Goal: Check status

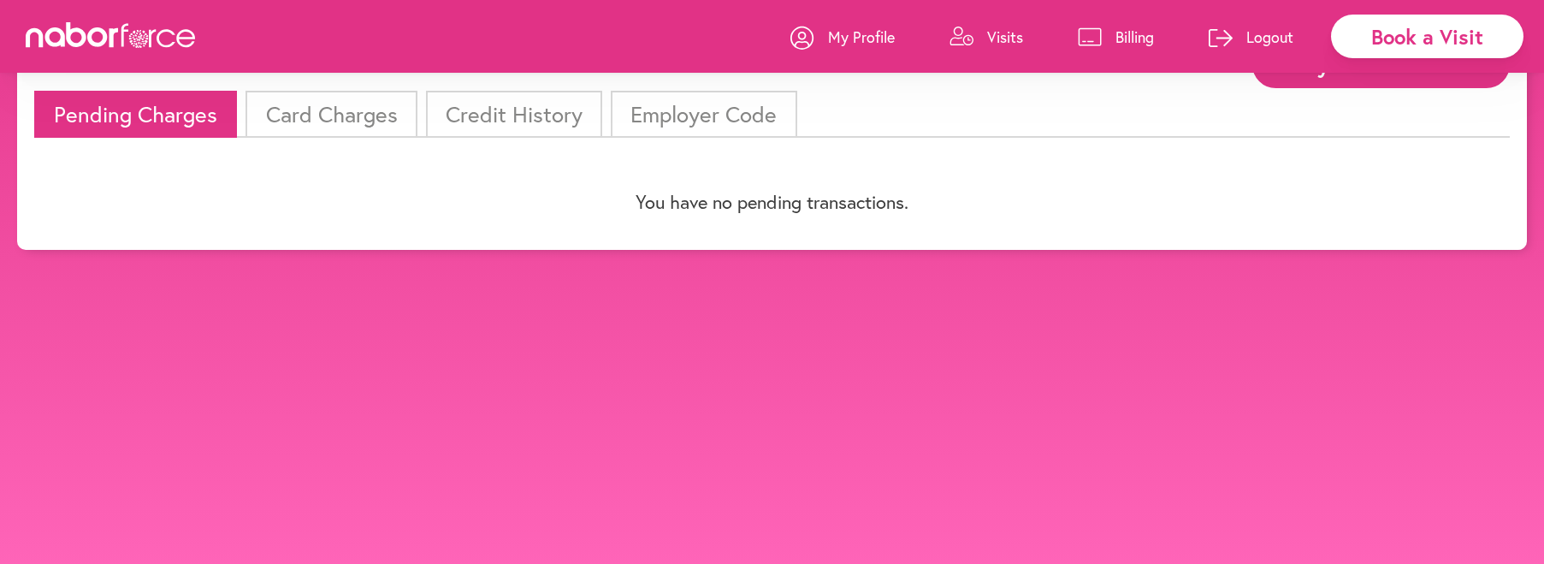
scroll to position [107, 0]
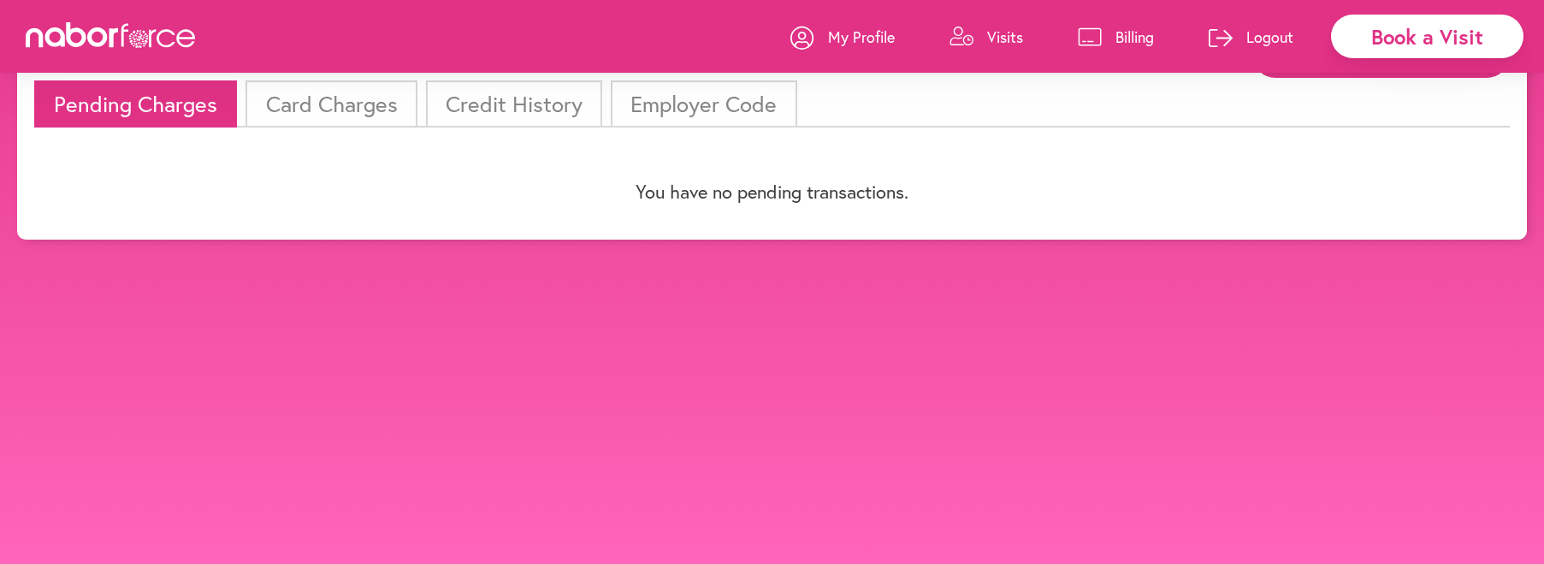
click at [358, 102] on li "Card Charges" at bounding box center [331, 103] width 171 height 47
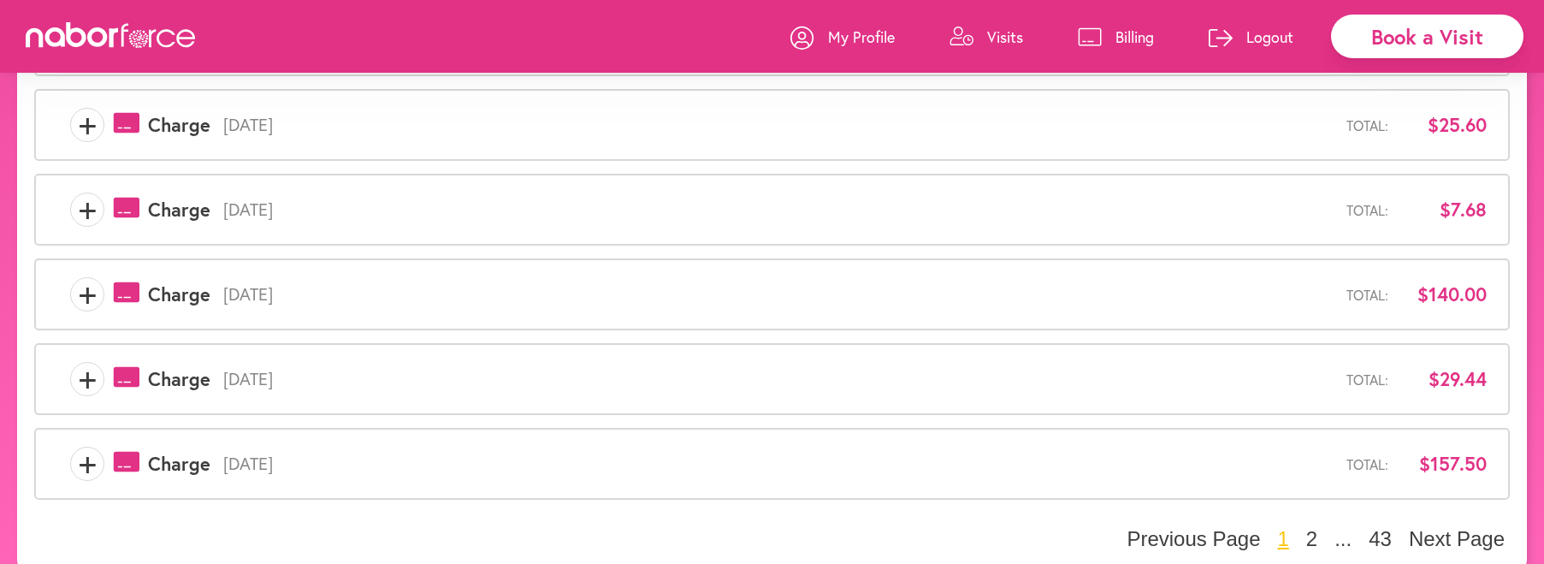
scroll to position [646, 0]
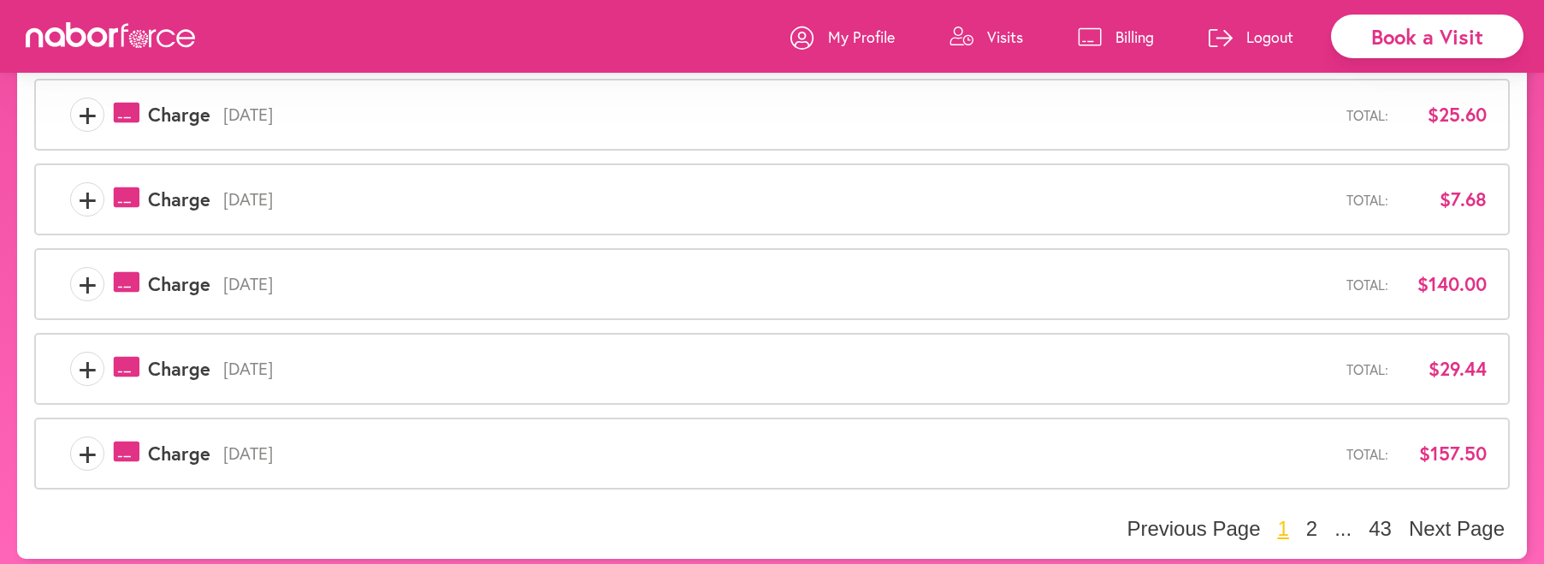
click at [353, 274] on span "[DATE]" at bounding box center [778, 284] width 1136 height 21
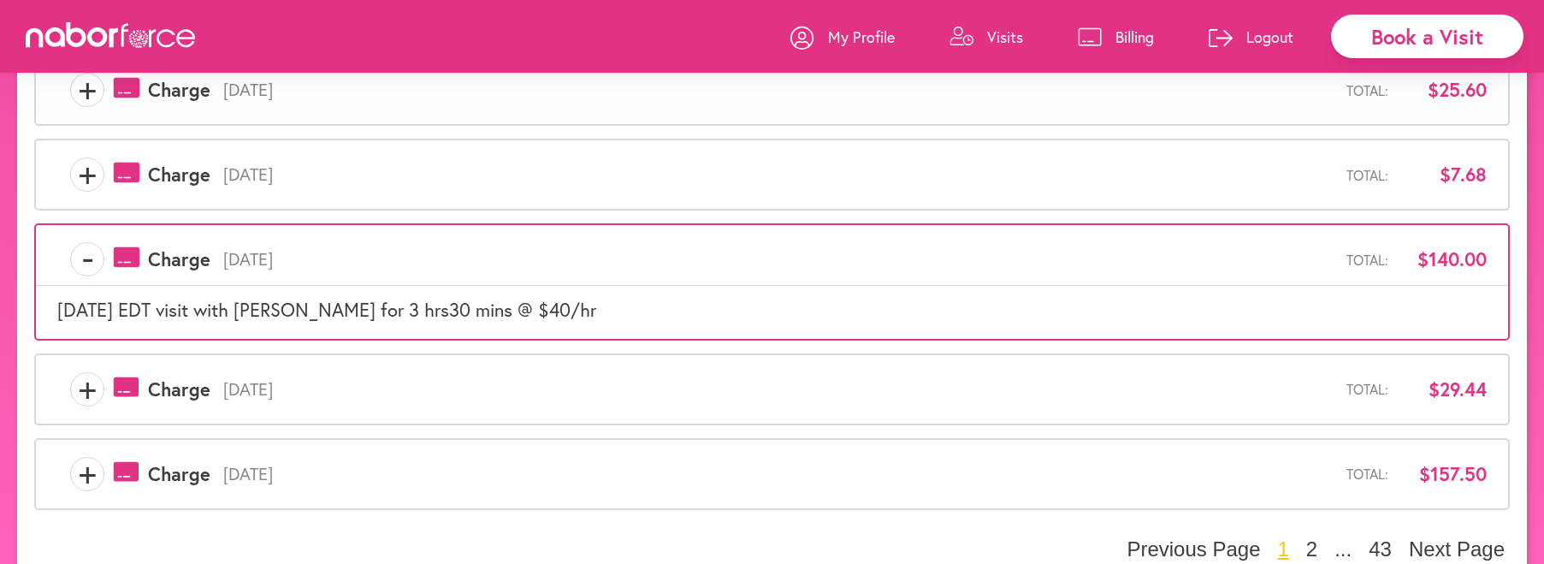
scroll to position [690, 0]
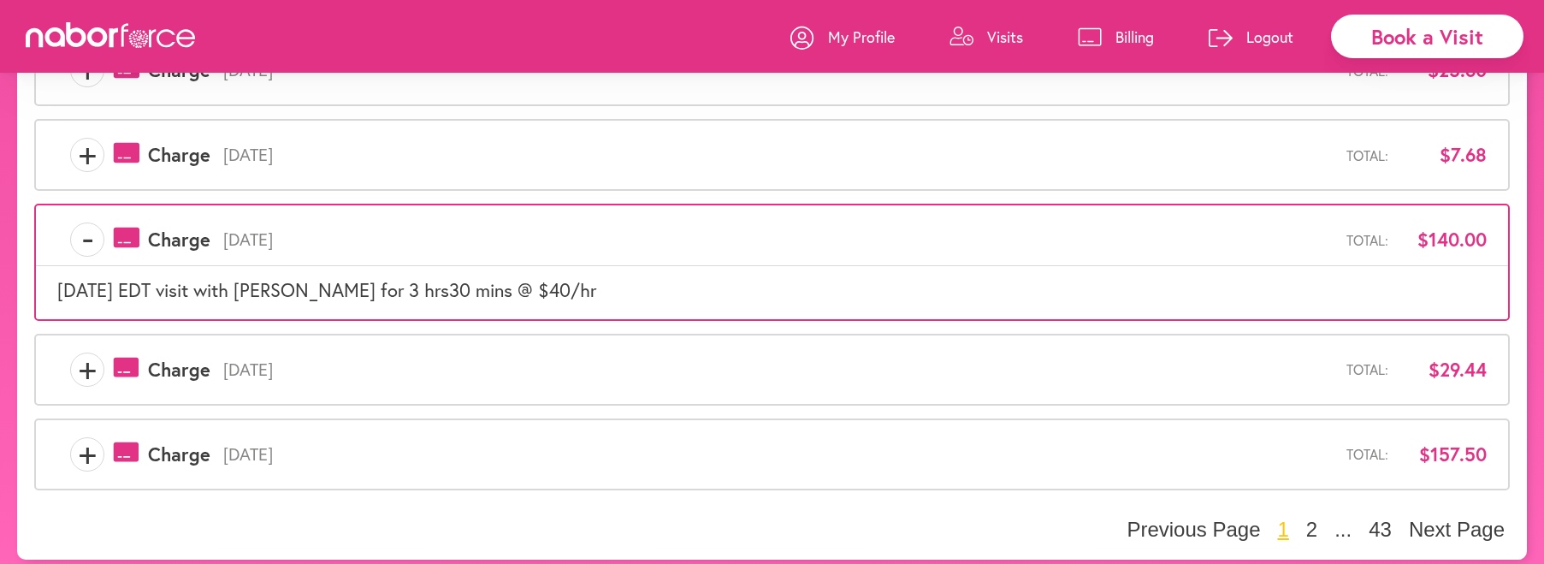
click at [244, 359] on span "[DATE]" at bounding box center [778, 369] width 1136 height 21
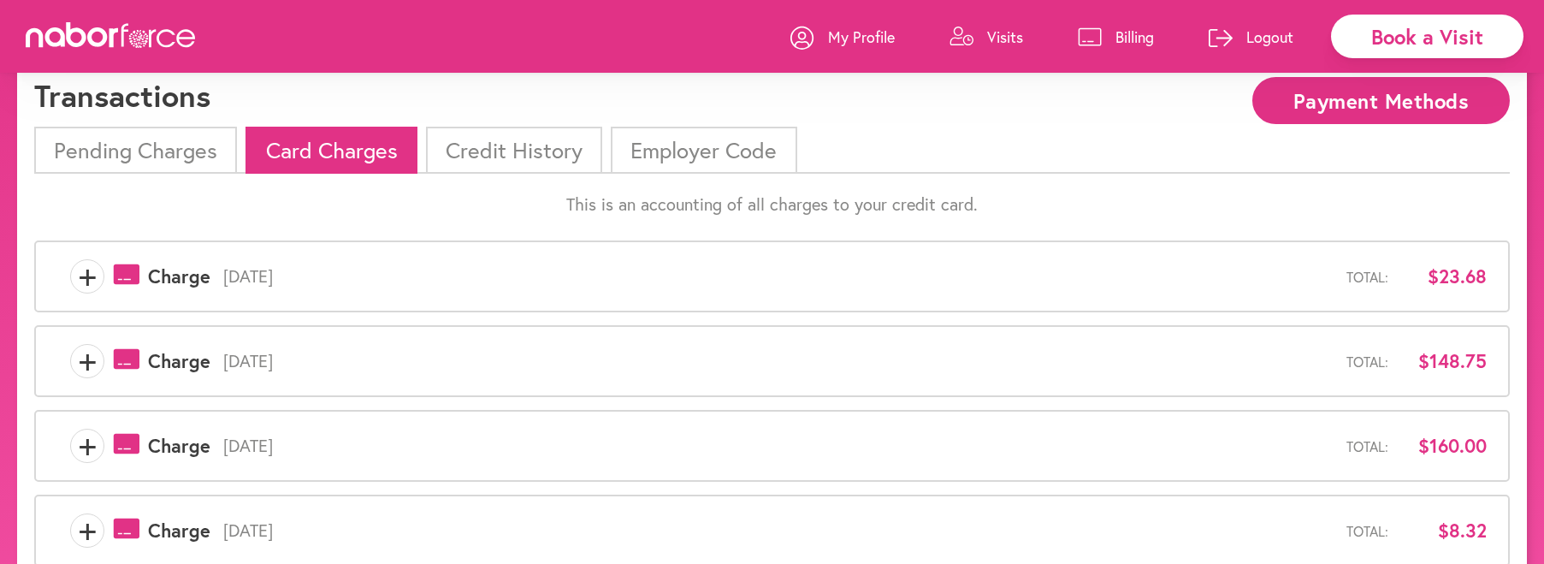
scroll to position [0, 0]
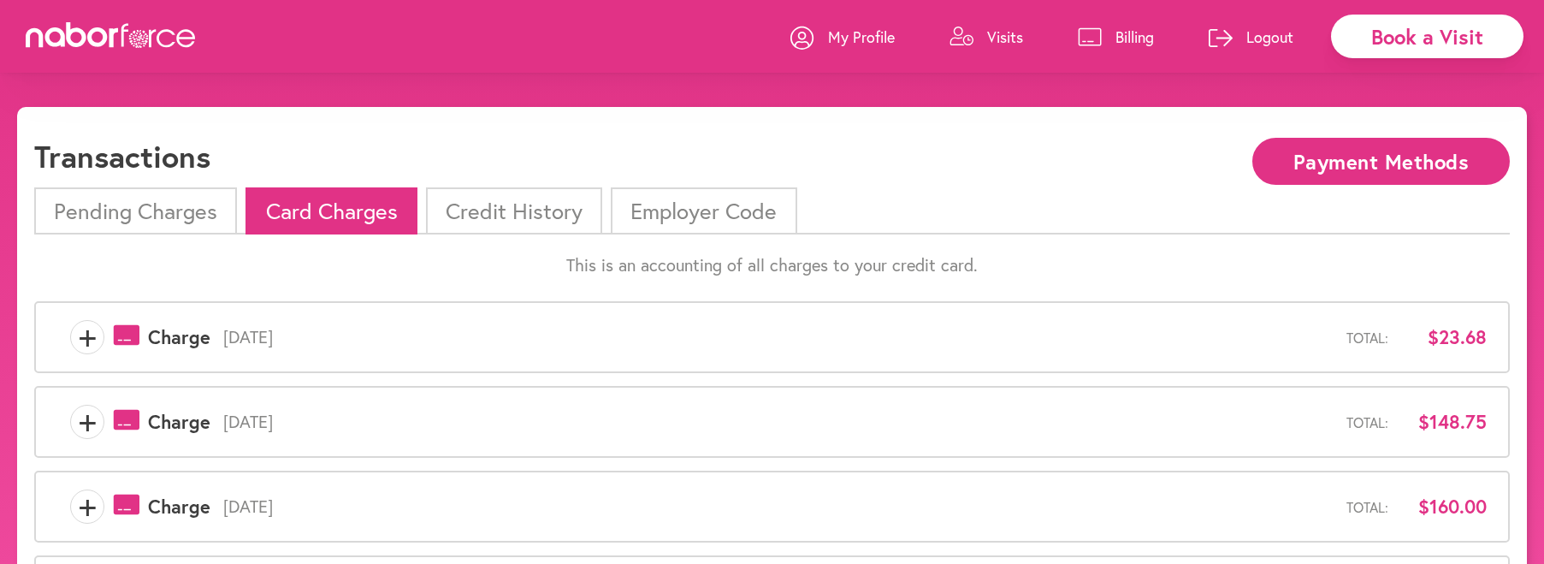
click at [999, 31] on p "Visits" at bounding box center [1005, 37] width 36 height 21
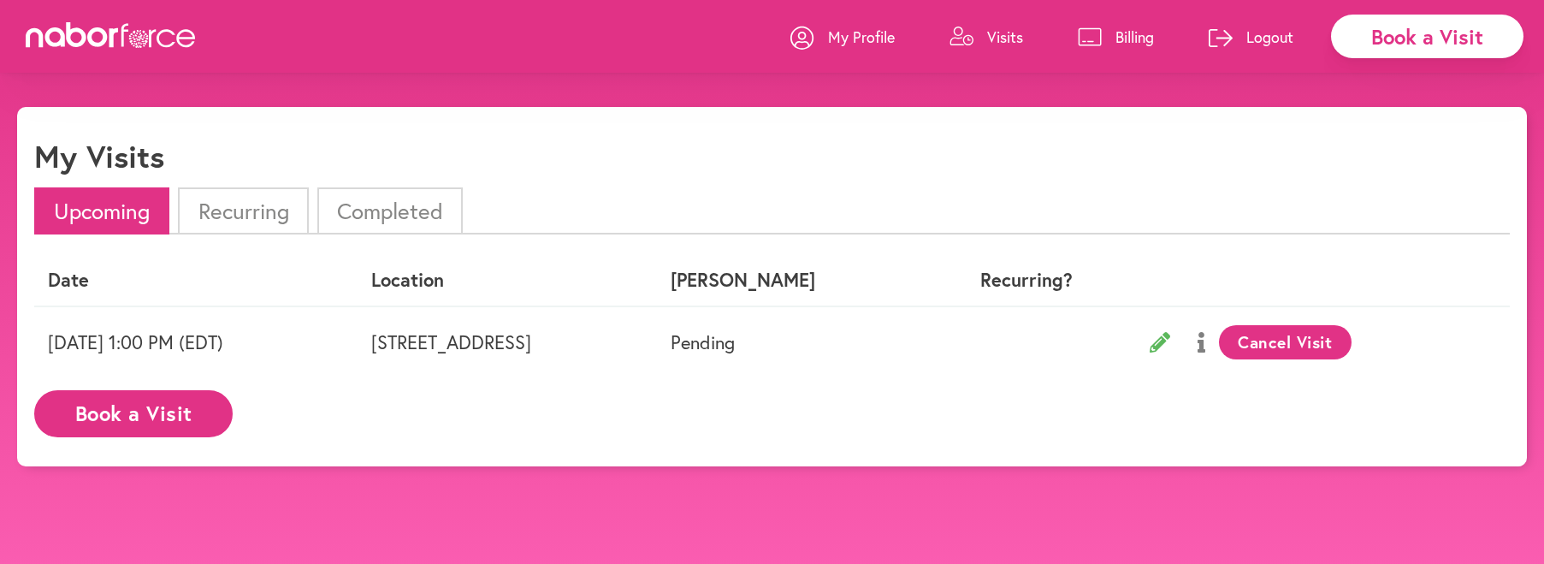
click at [1002, 36] on p "Visits" at bounding box center [1005, 37] width 36 height 21
click at [422, 204] on li "Completed" at bounding box center [389, 210] width 145 height 47
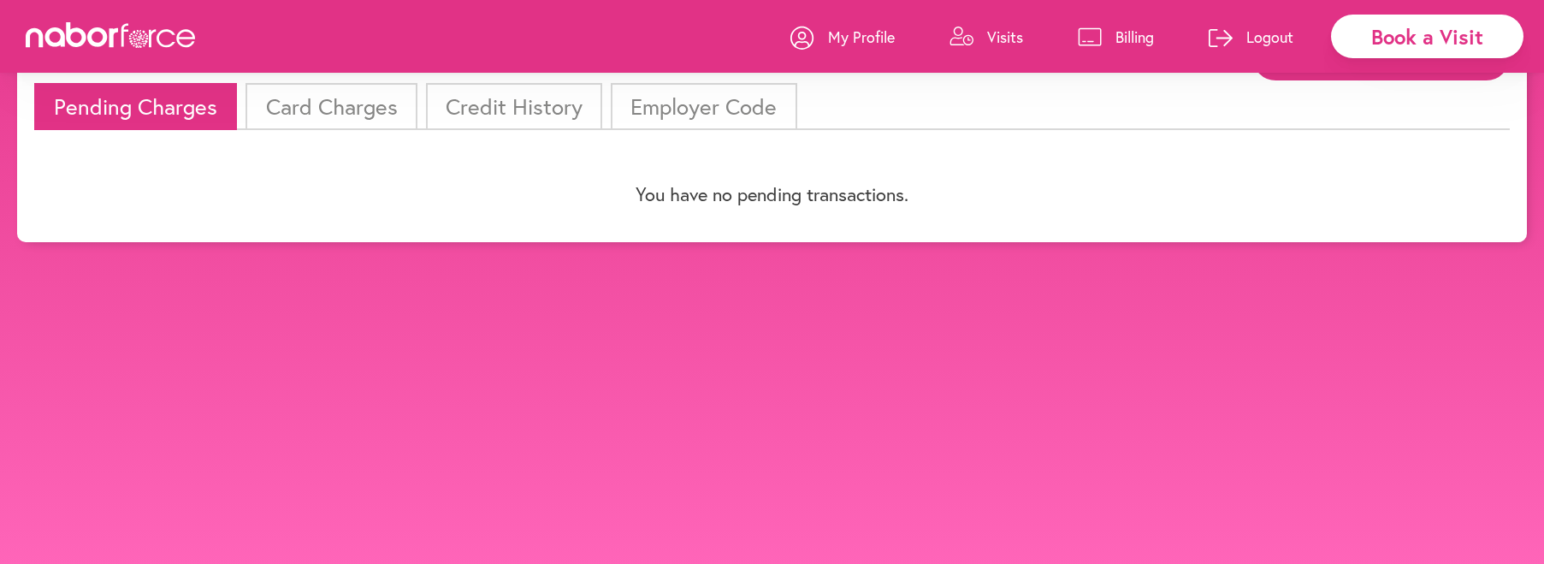
scroll to position [107, 0]
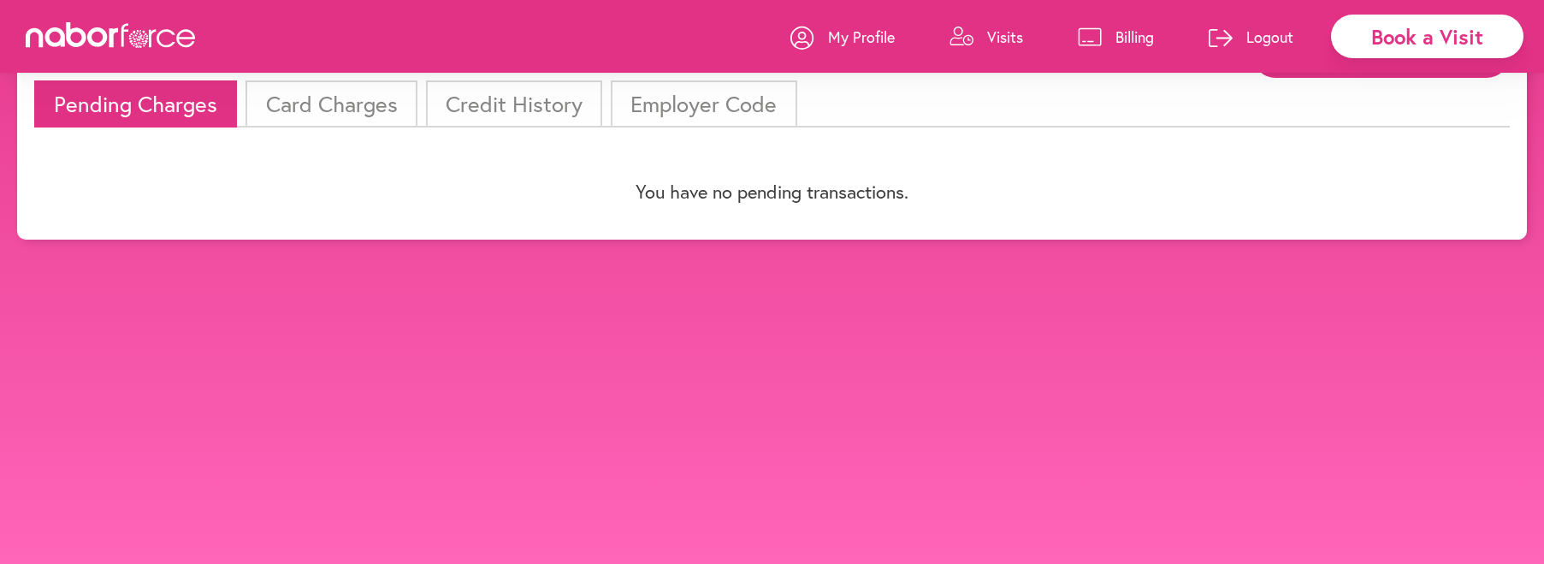
click at [199, 99] on li "Pending Charges" at bounding box center [135, 103] width 203 height 47
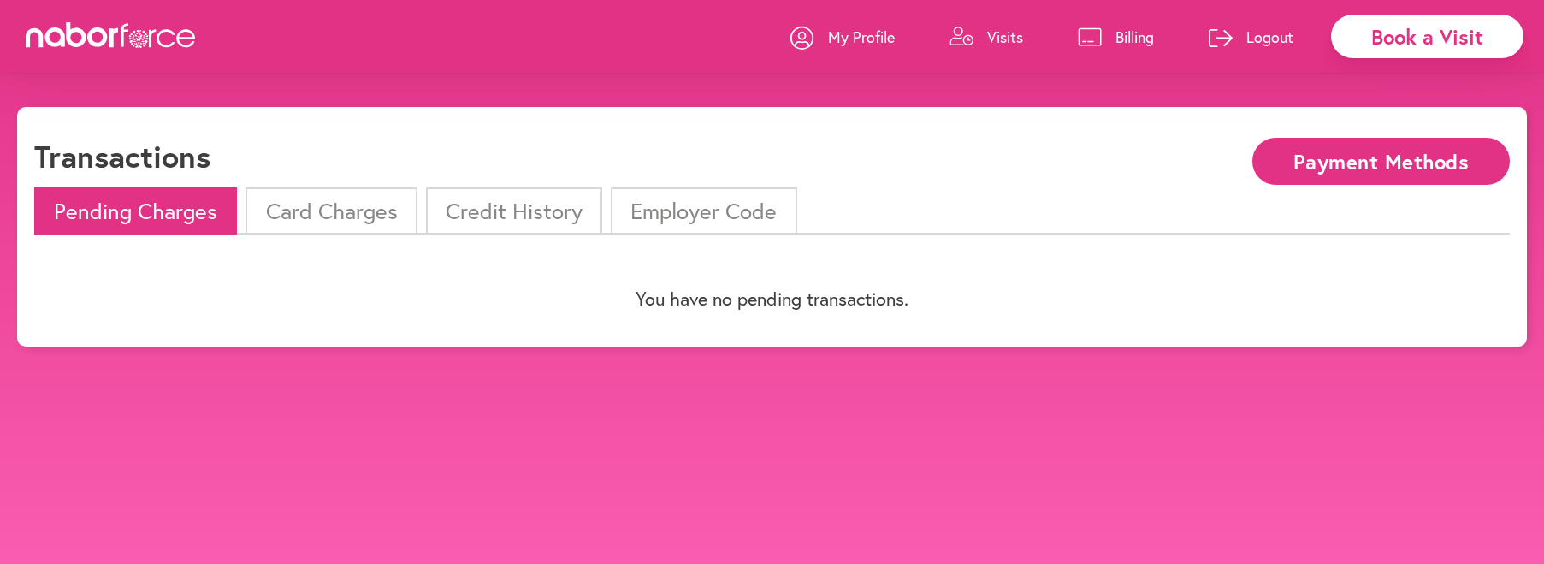
scroll to position [86, 0]
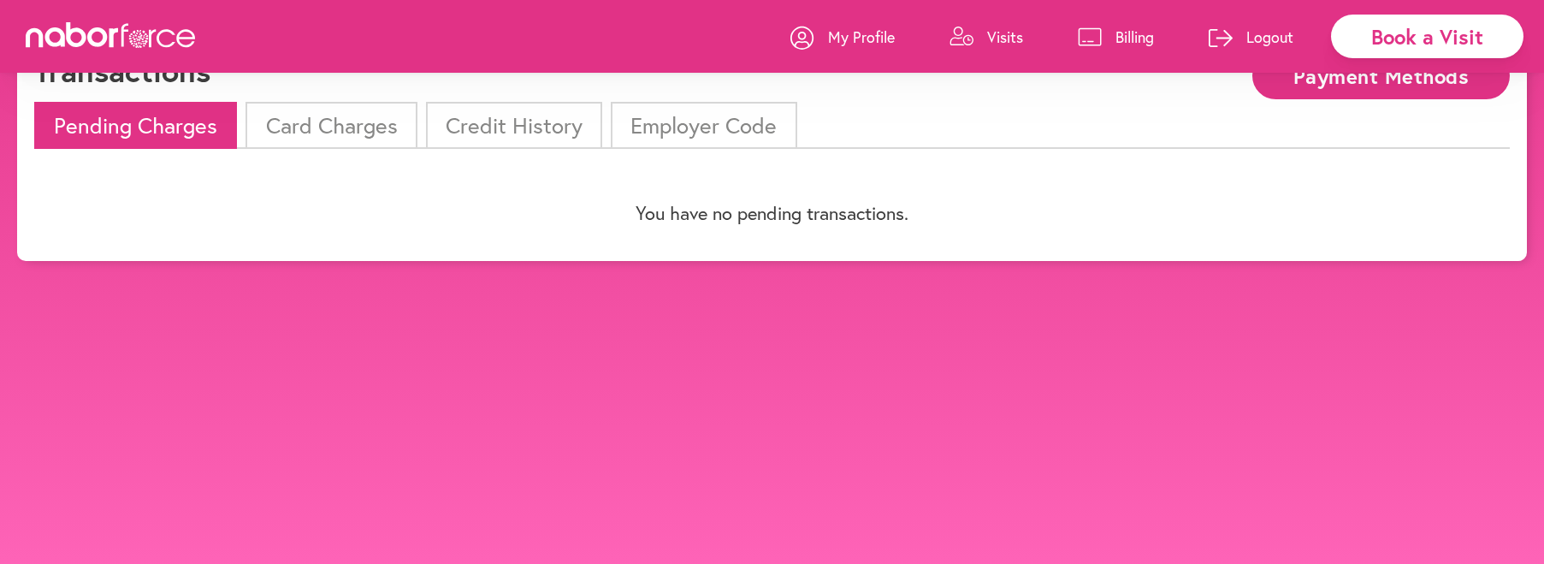
click at [345, 124] on li "Card Charges" at bounding box center [331, 125] width 171 height 47
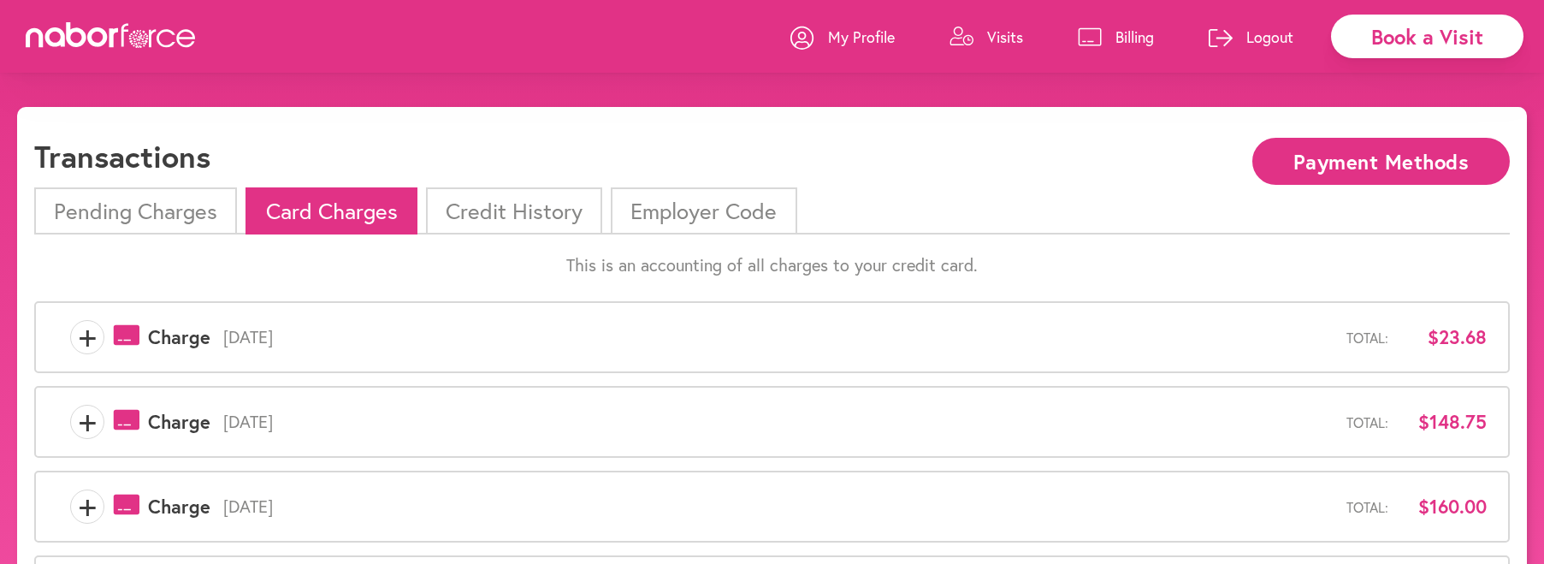
click at [1020, 34] on p "Visits" at bounding box center [1005, 37] width 36 height 21
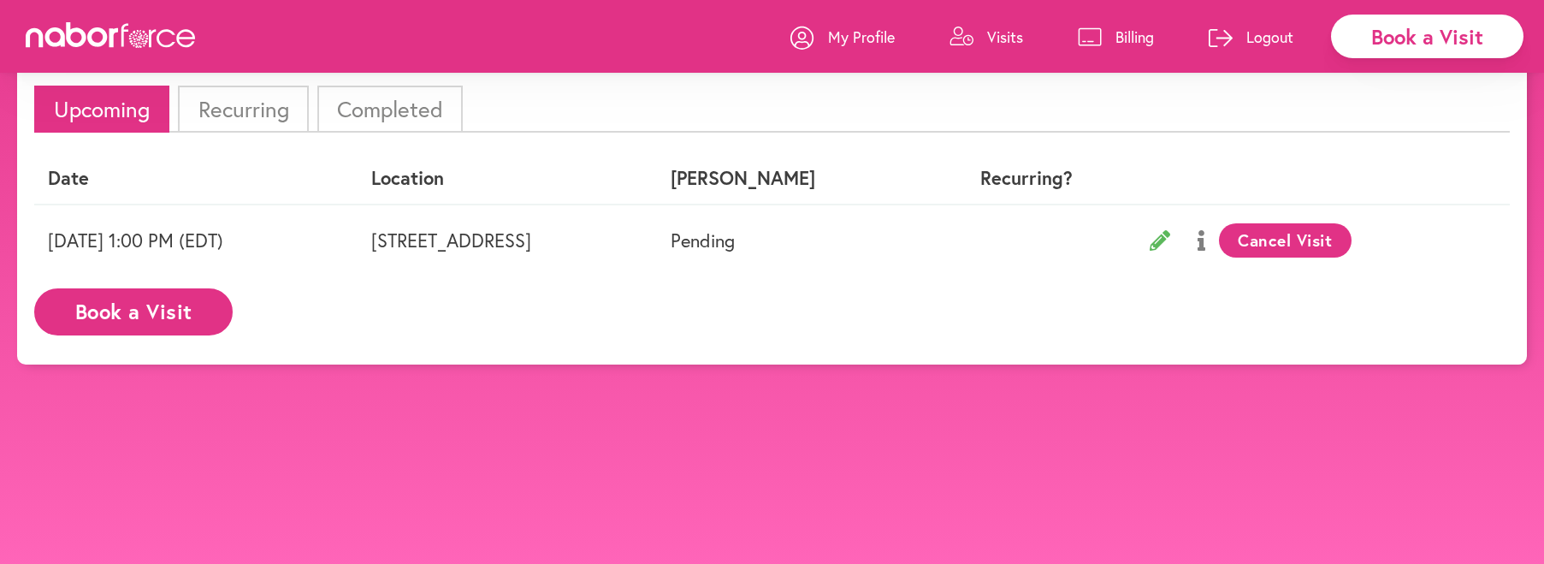
scroll to position [107, 0]
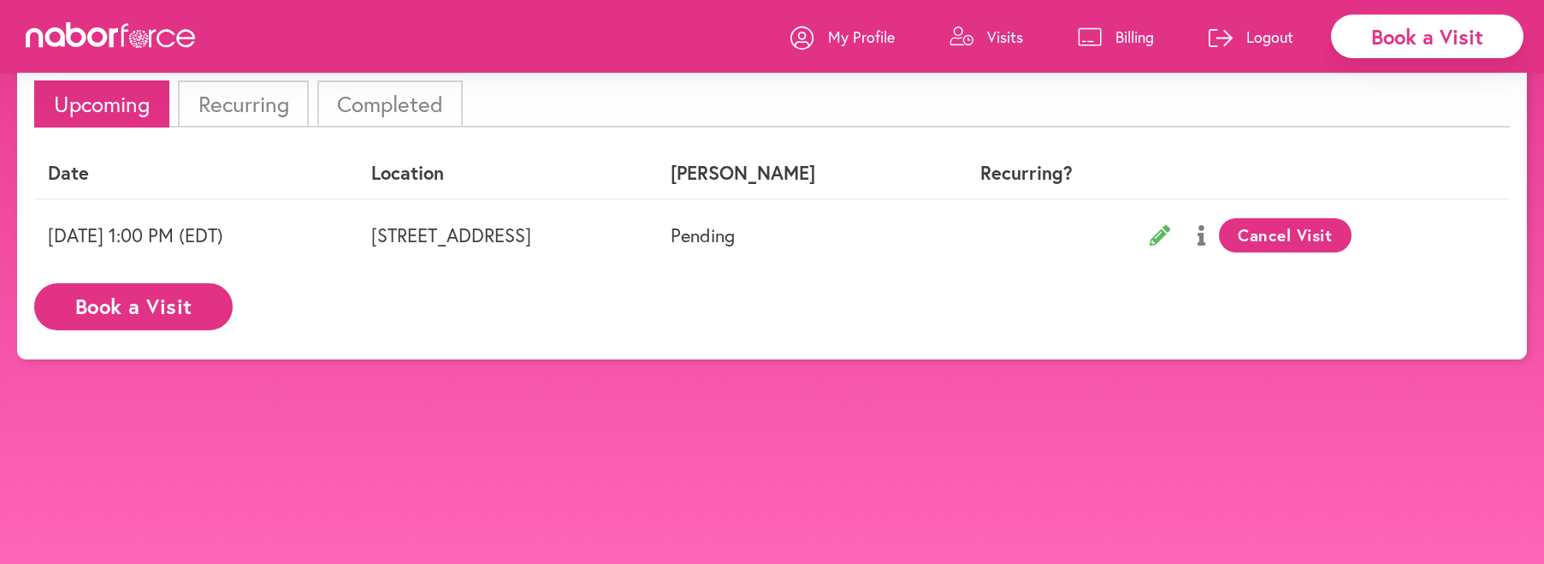
click at [370, 98] on li "Completed" at bounding box center [389, 103] width 145 height 47
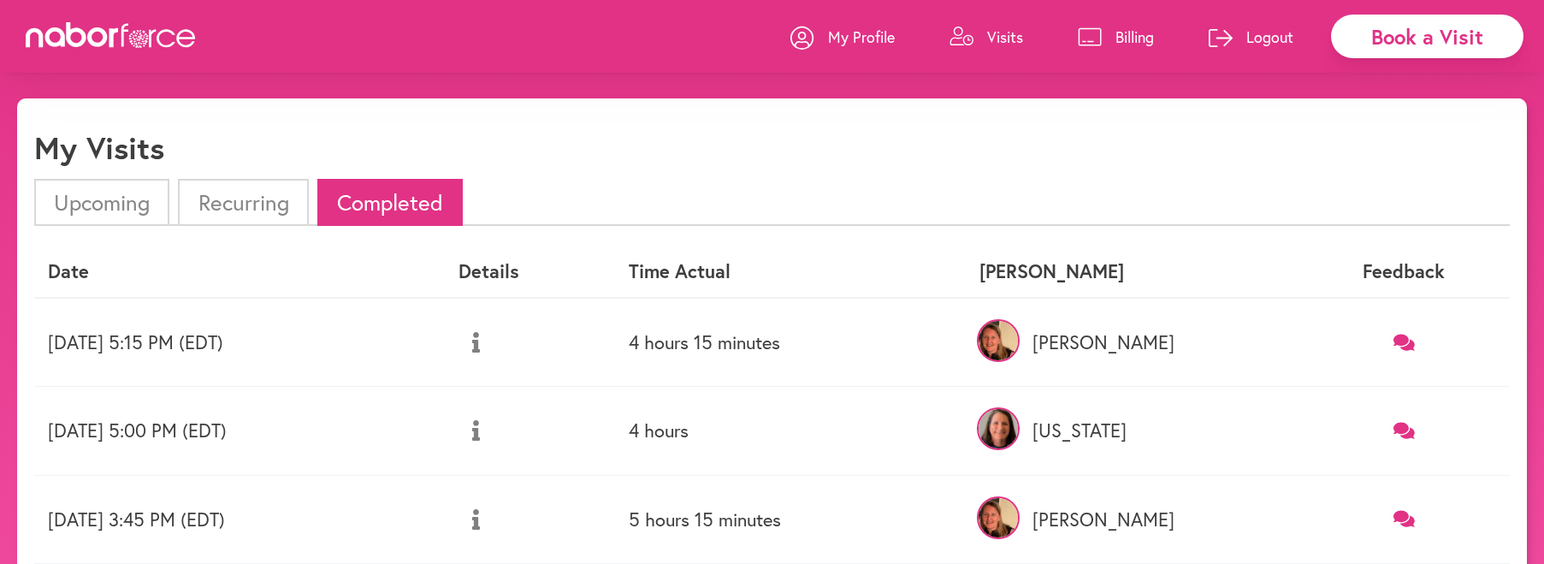
scroll to position [0, 0]
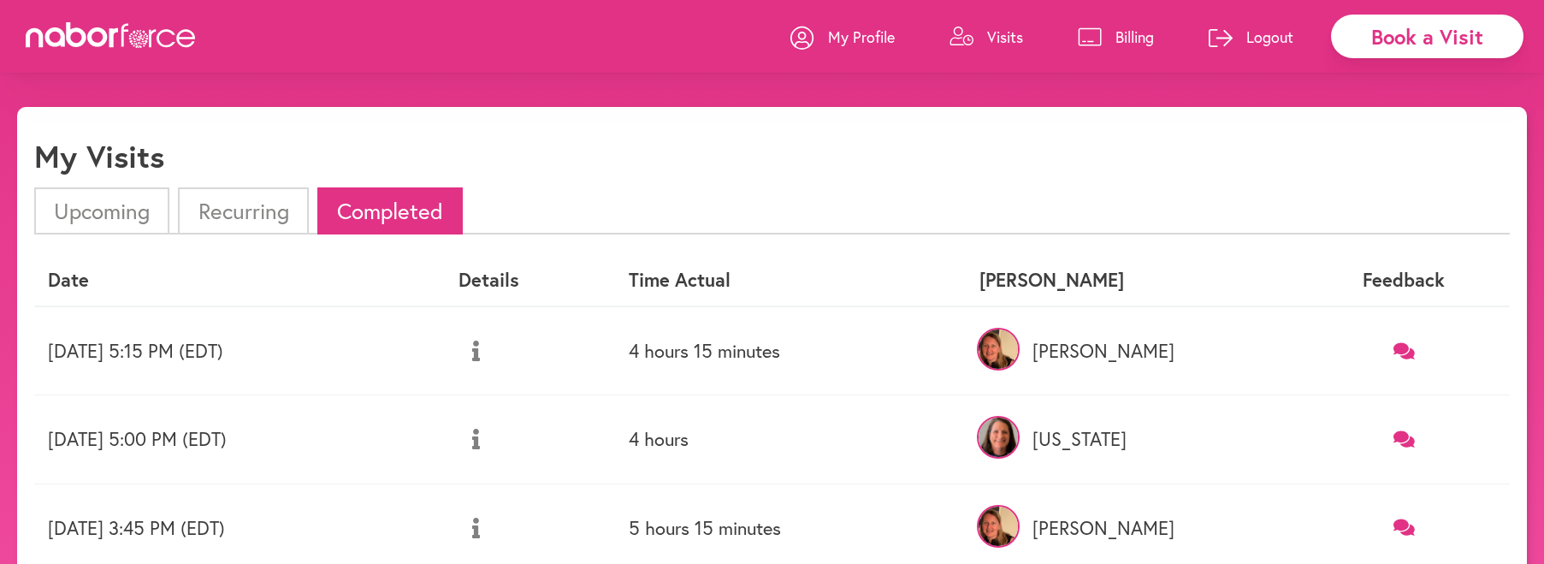
click at [280, 209] on li "Recurring" at bounding box center [243, 210] width 130 height 47
